Goal: Navigation & Orientation: Find specific page/section

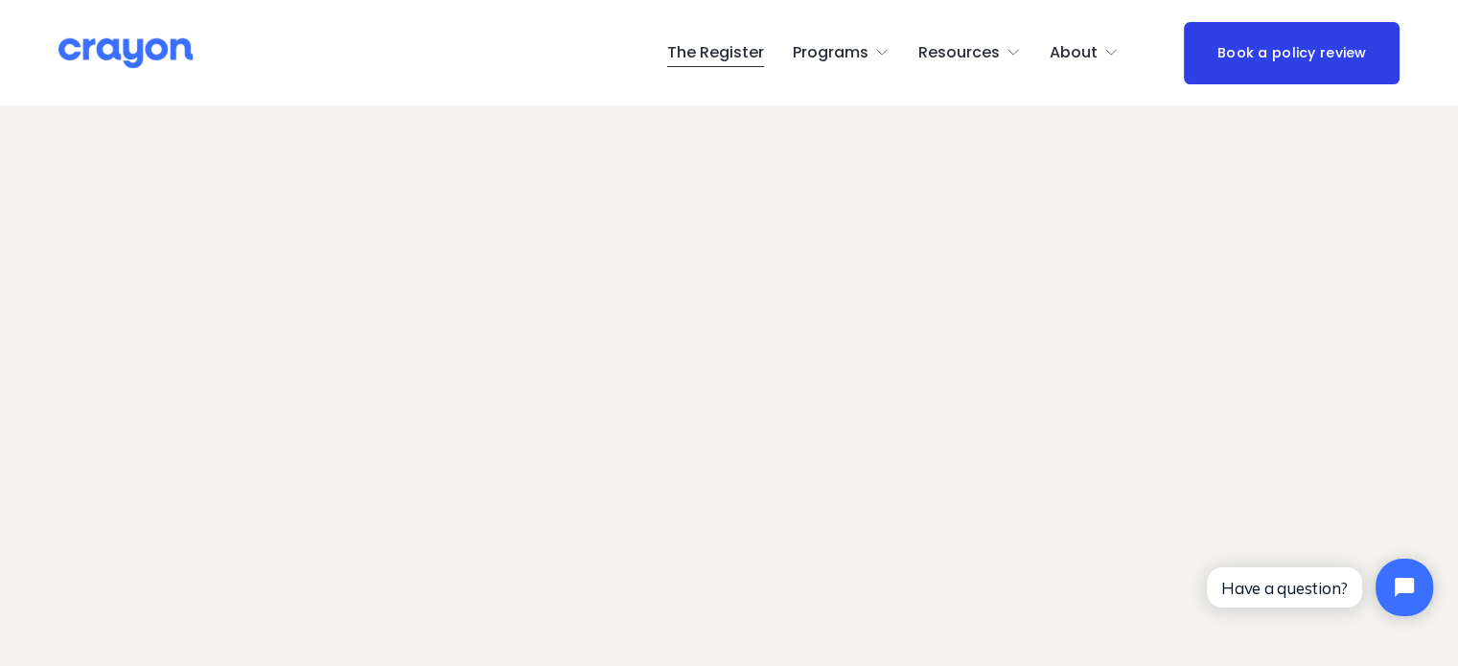
click at [0, 0] on span "Restart: Redundancy" at bounding box center [0, 0] width 0 height 0
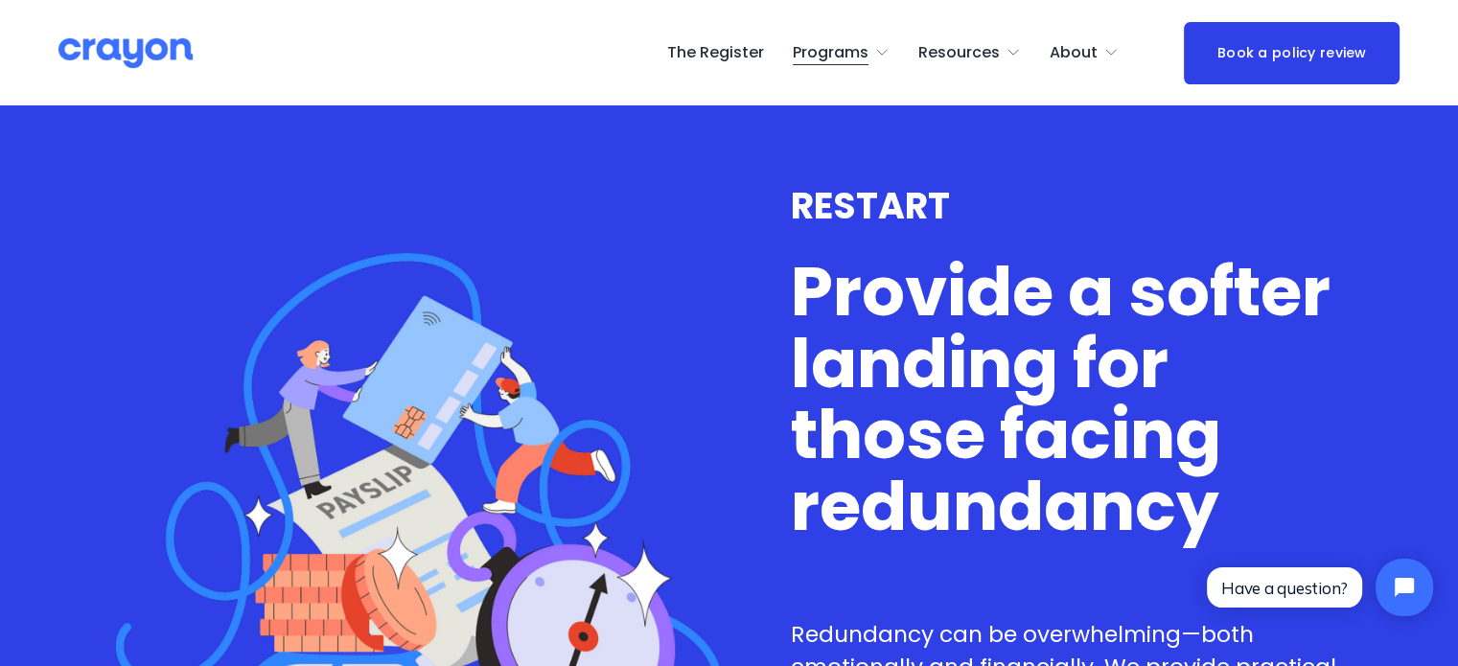
click at [723, 52] on link "The Register" at bounding box center [715, 52] width 97 height 31
